Goal: Navigation & Orientation: Find specific page/section

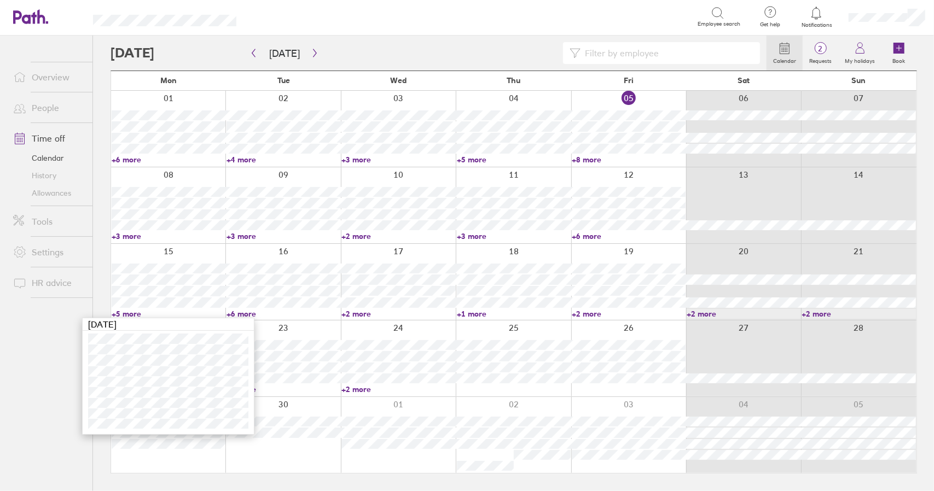
click at [48, 139] on link "Time off" at bounding box center [48, 138] width 88 height 22
click at [51, 135] on link "Time off" at bounding box center [48, 138] width 88 height 22
click at [586, 231] on link "+6 more" at bounding box center [628, 236] width 114 height 10
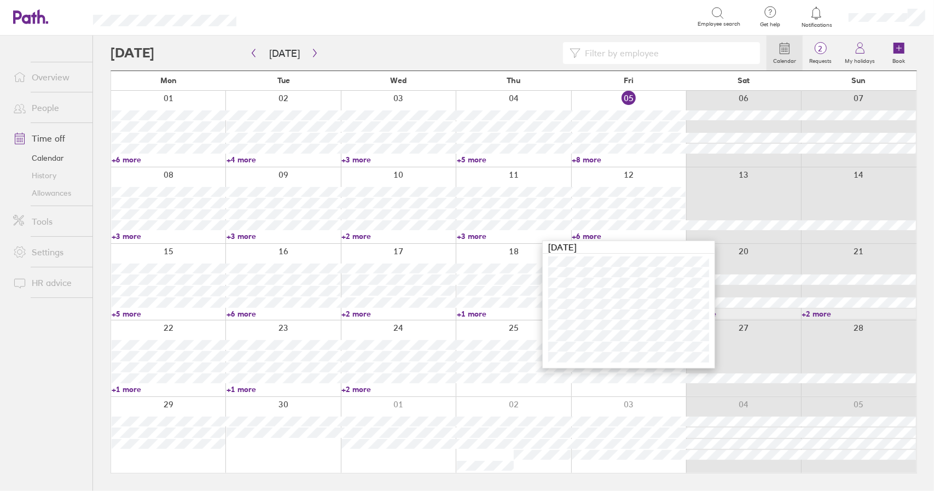
click at [586, 232] on link "+6 more" at bounding box center [628, 236] width 114 height 10
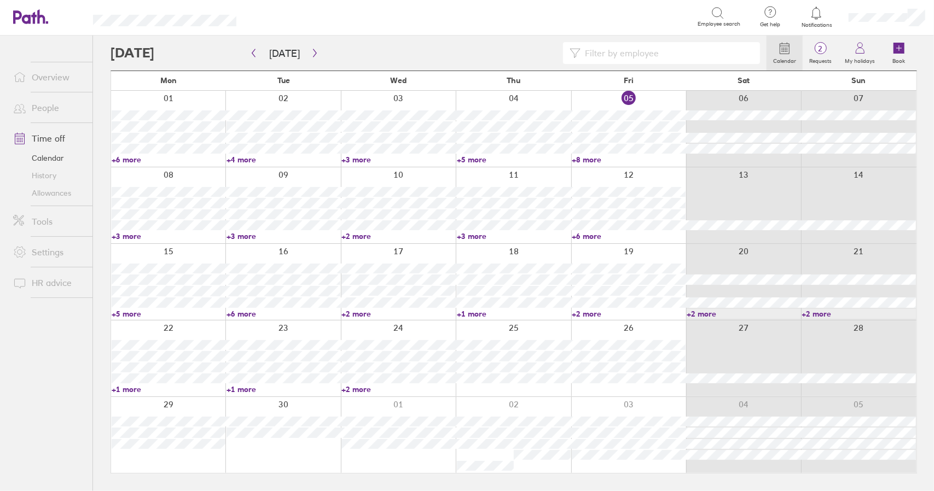
click at [132, 311] on link "+5 more" at bounding box center [169, 314] width 114 height 10
click at [129, 313] on link "+5 more" at bounding box center [169, 314] width 114 height 10
click at [129, 392] on link "+1 more" at bounding box center [169, 389] width 114 height 10
click at [129, 389] on link "+1 more" at bounding box center [169, 389] width 114 height 10
